Goal: Information Seeking & Learning: Learn about a topic

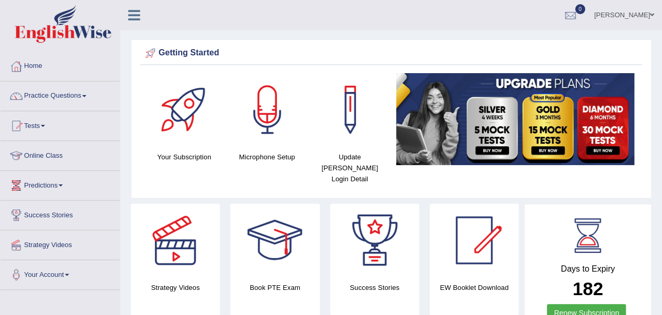
click at [51, 156] on link "Online Class" at bounding box center [60, 154] width 119 height 26
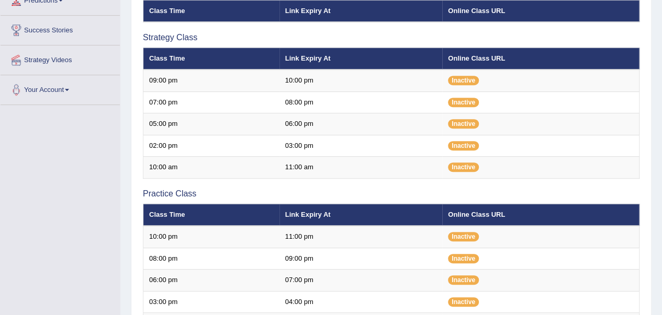
scroll to position [185, 0]
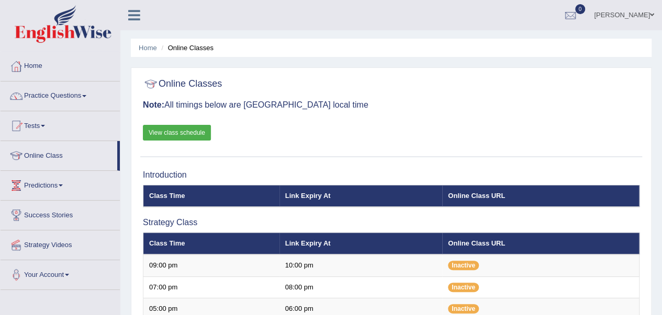
click at [178, 130] on link "View class schedule" at bounding box center [177, 133] width 68 height 16
click at [193, 130] on link "View class schedule" at bounding box center [177, 133] width 68 height 16
click at [38, 71] on link "Home" at bounding box center [60, 65] width 119 height 26
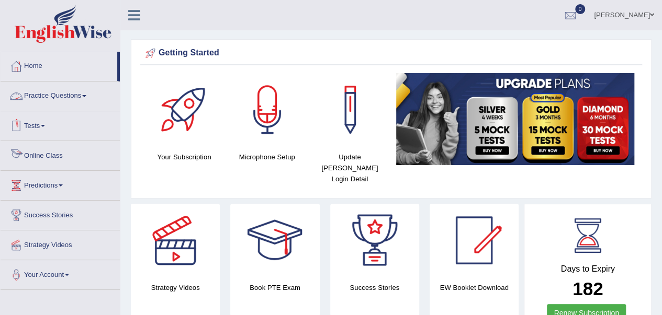
click at [40, 152] on link "Online Class" at bounding box center [60, 154] width 119 height 26
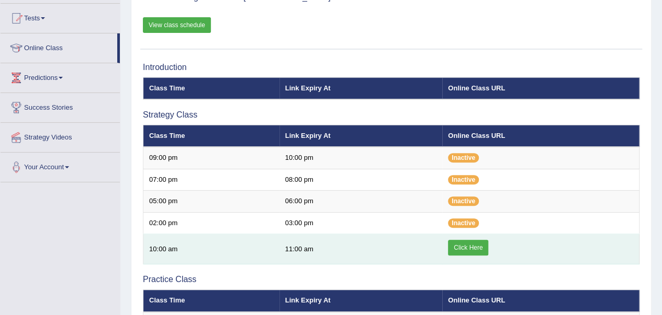
click at [467, 243] on link "Click Here" at bounding box center [468, 248] width 40 height 16
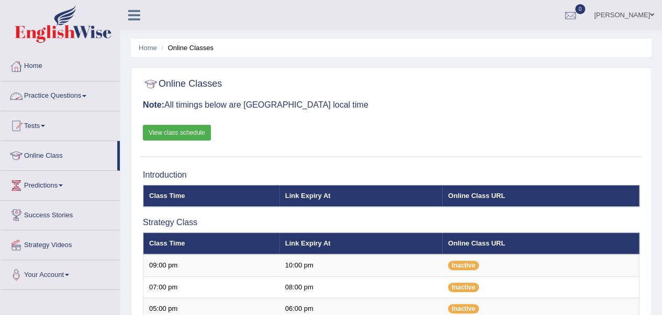
click at [61, 97] on link "Practice Questions" at bounding box center [60, 95] width 119 height 26
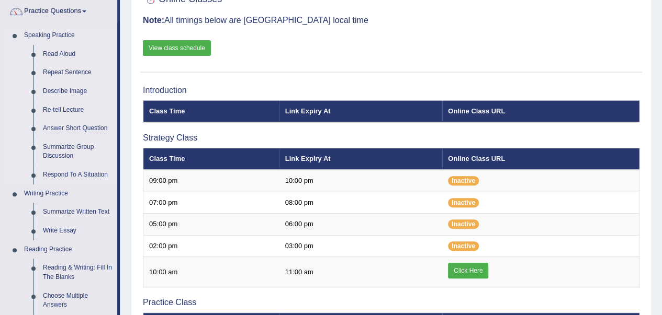
scroll to position [86, 0]
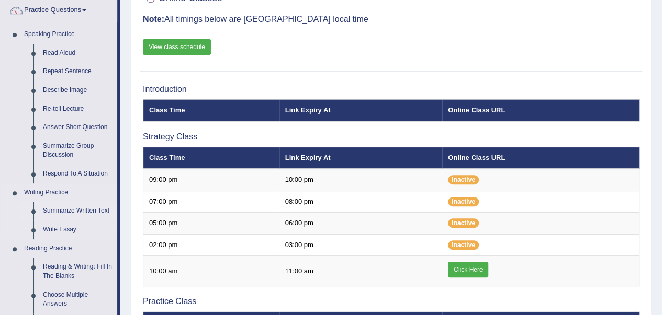
click at [56, 208] on link "Summarize Written Text" at bounding box center [77, 211] width 79 height 19
click at [56, 208] on ul "Speaking Practice Read Aloud Repeat Sentence Describe Image Re-tell Lecture Ans…" at bounding box center [59, 304] width 117 height 559
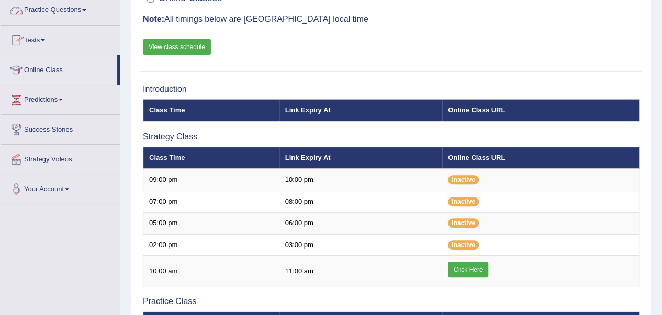
click at [78, 12] on link "Practice Questions" at bounding box center [60, 9] width 119 height 26
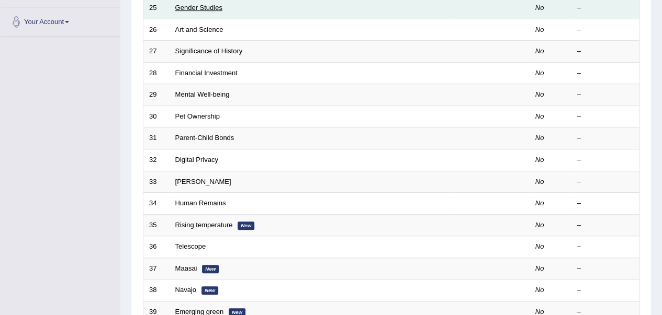
click at [188, 9] on link "Gender Studies" at bounding box center [198, 8] width 47 height 8
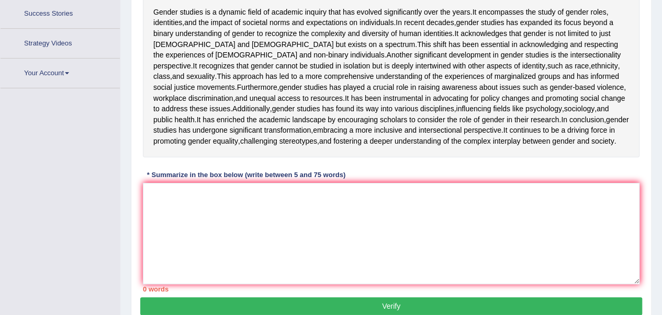
scroll to position [186, 0]
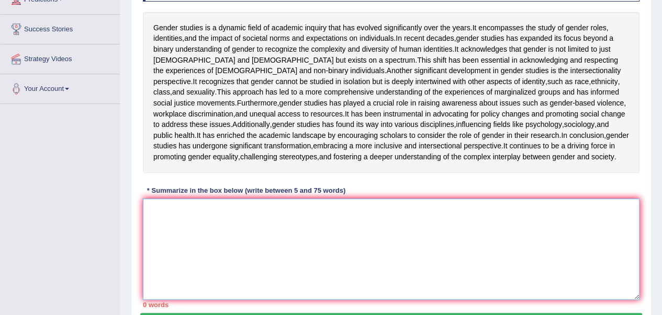
click at [205, 289] on textarea at bounding box center [391, 249] width 496 height 101
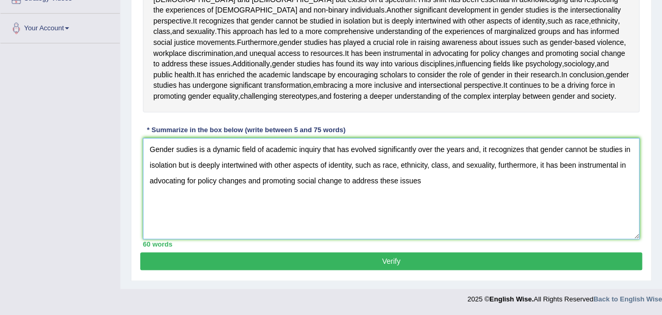
scroll to position [275, 0]
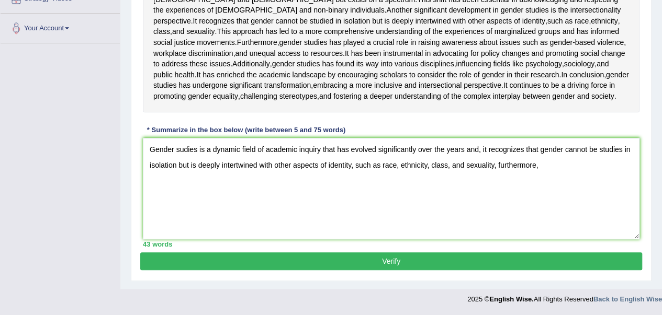
drag, startPoint x: 579, startPoint y: 117, endPoint x: 558, endPoint y: 168, distance: 55.4
click at [558, 168] on div "Instructions: Read the passage below and summarize it using one sentence. Type …" at bounding box center [391, 71] width 502 height 361
click at [541, 168] on textarea "Gender sudies is a dynamic field of academic inquiry that has evolved significa…" at bounding box center [391, 188] width 496 height 101
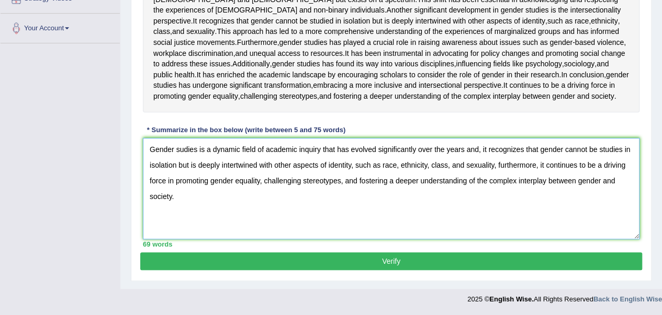
scroll to position [265, 0]
click at [480, 209] on textarea "Gender sudies is a dynamic field of academic inquiry that has evolved significa…" at bounding box center [391, 188] width 496 height 101
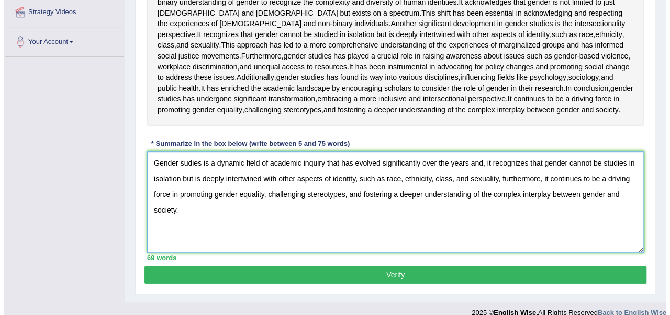
scroll to position [275, 0]
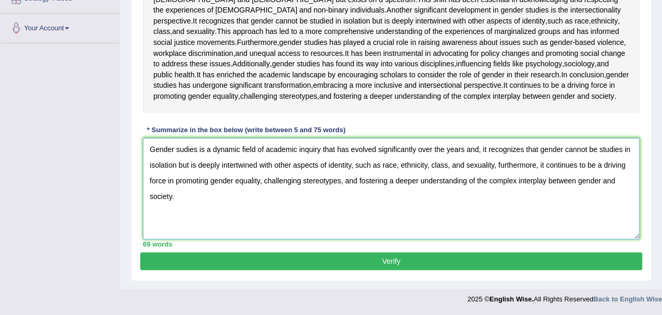
click at [465, 197] on textarea "Gender sudies is a dynamic field of academic inquiry that has evolved significa…" at bounding box center [391, 188] width 496 height 101
click at [469, 196] on textarea "Gender sudies is a dynamic field of academic inquiry that has evolved significa…" at bounding box center [391, 188] width 496 height 101
click at [483, 197] on textarea "Gender sudies is a dynamic field of academic inquiry that has evolved significa…" at bounding box center [391, 188] width 496 height 101
type textarea "Gender sudies is a dynamic field of academic inquiry that has evolved significa…"
click at [384, 270] on button "Verify" at bounding box center [391, 262] width 502 height 18
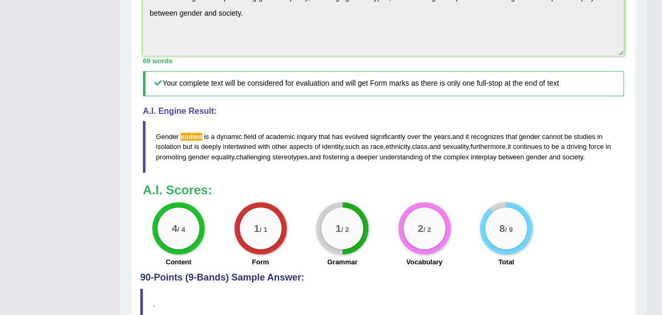
scroll to position [426, 0]
